Goal: Obtain resource: Download file/media

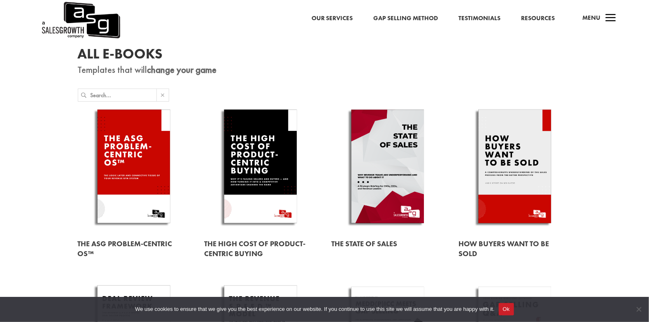
scroll to position [41, 0]
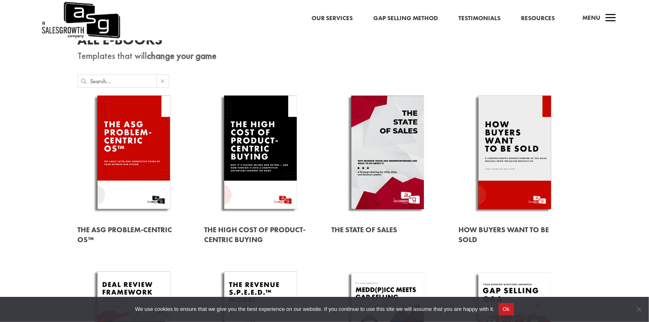
click at [502, 149] on link at bounding box center [515, 154] width 113 height 128
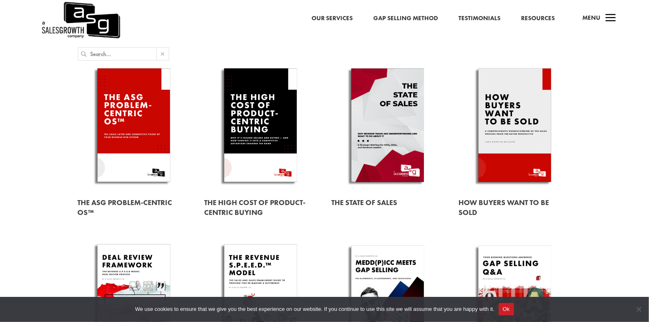
scroll to position [82, 0]
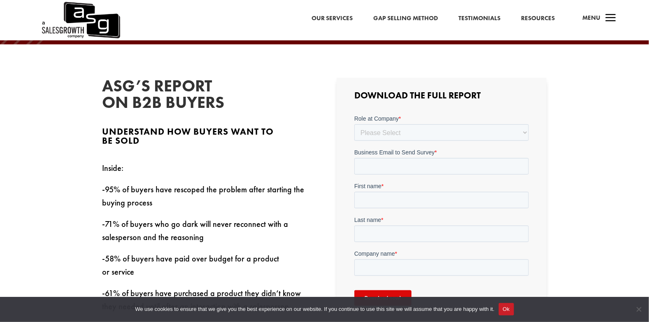
scroll to position [288, 0]
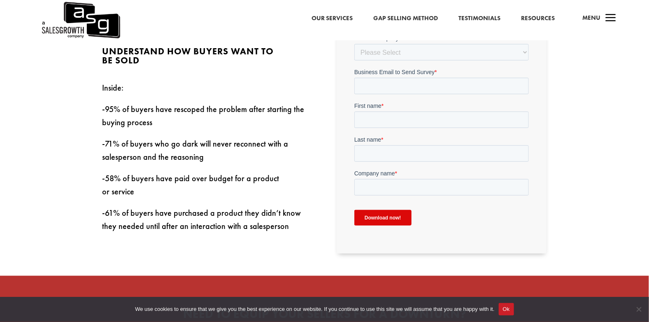
click at [371, 213] on input "Download now!" at bounding box center [383, 218] width 57 height 16
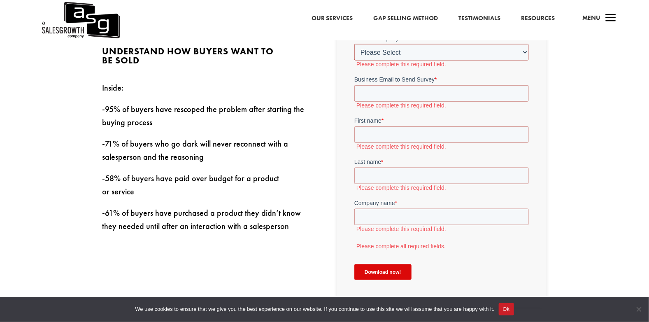
click at [383, 49] on select "Please Select C-Level (CRO, CSO, etc) Senior Leadership (VP of Sales, VP of Ena…" at bounding box center [442, 52] width 175 height 16
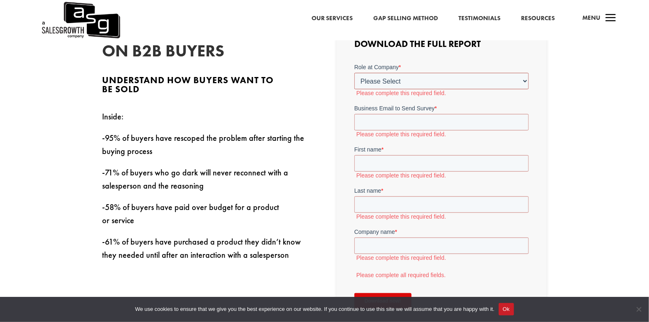
scroll to position [247, 0]
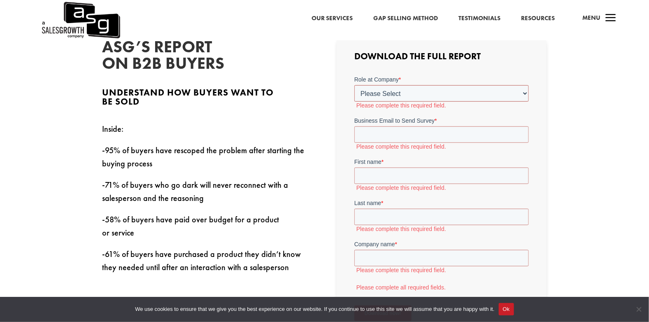
click at [401, 91] on select "Please Select C-Level (CRO, CSO, etc) Senior Leadership (VP of Sales, VP of Ena…" at bounding box center [442, 93] width 175 height 16
click at [305, 86] on div "ASG’s Report on B2B Buyers Understand how buyers want to be sold Inside: -95% o…" at bounding box center [208, 156] width 210 height 235
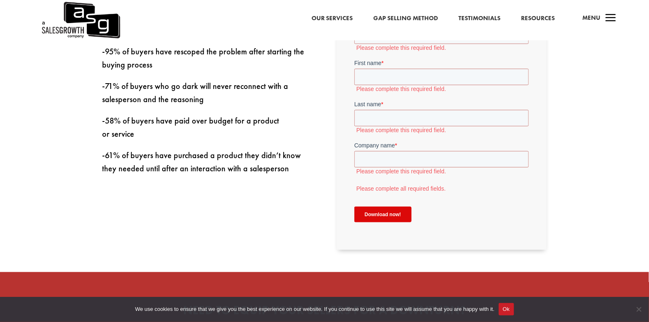
scroll to position [329, 0]
